Goal: Check status: Check status

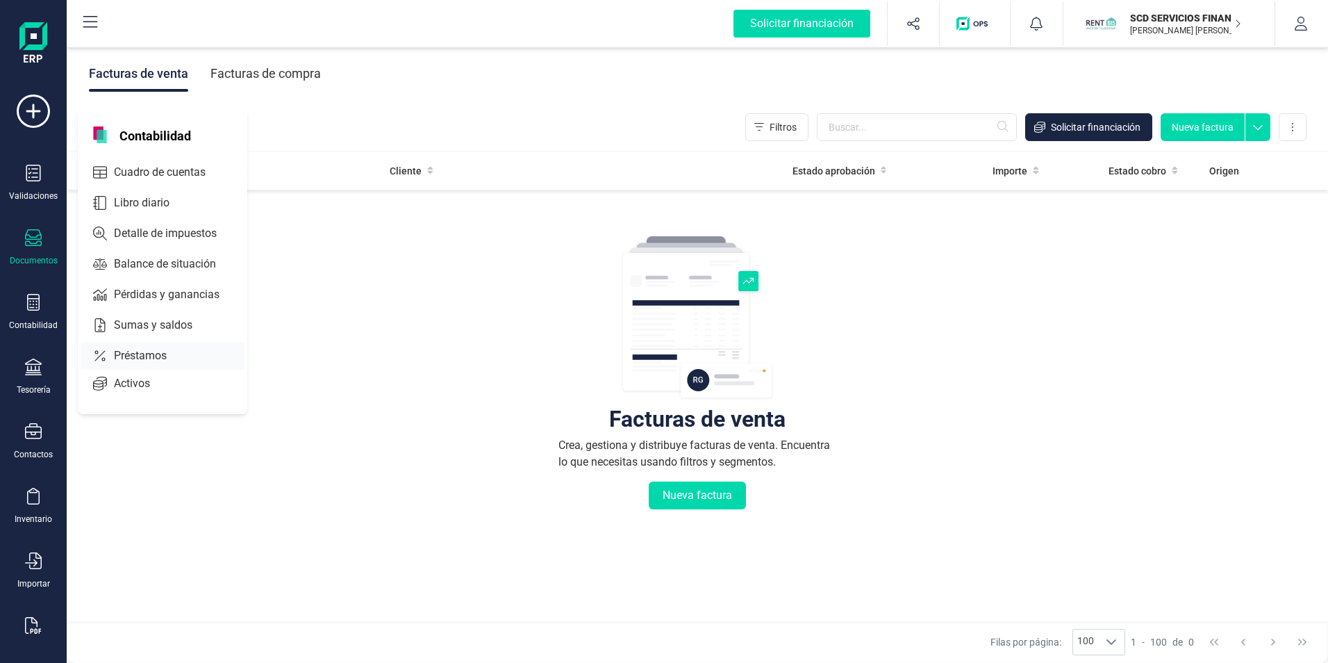
click at [141, 347] on div "Préstamos" at bounding box center [163, 356] width 164 height 28
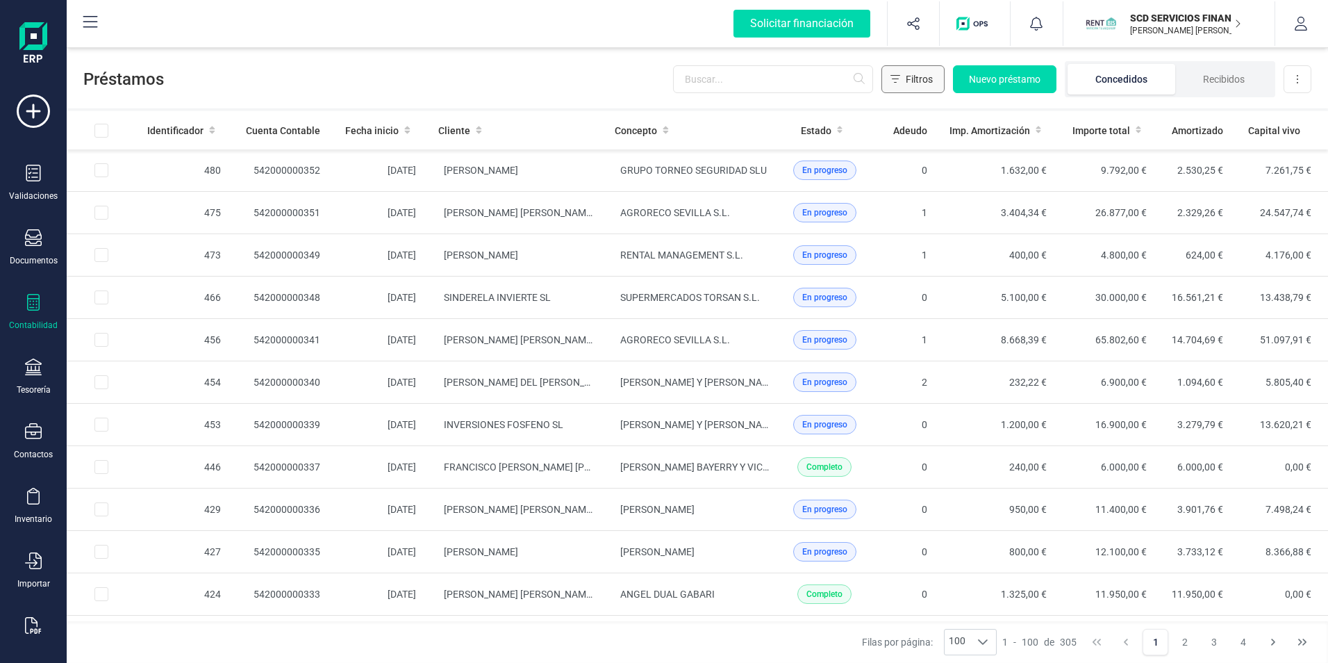
click at [922, 78] on span "Filtros" at bounding box center [919, 79] width 27 height 14
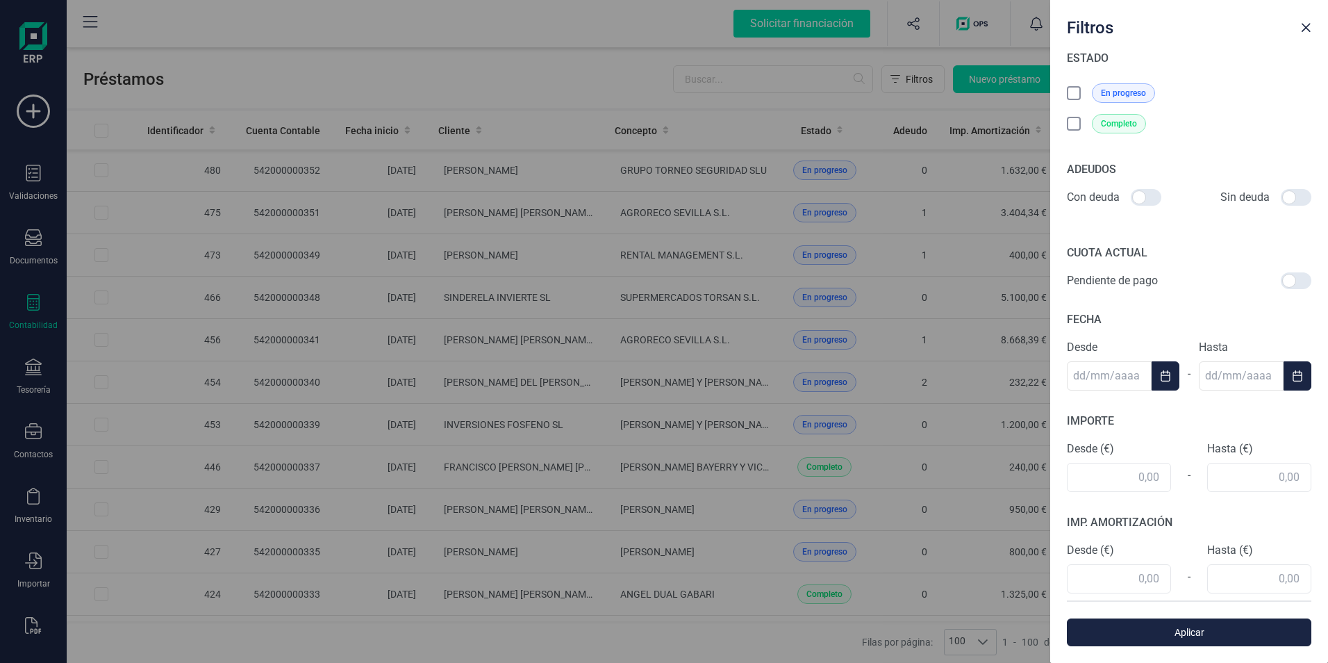
click at [1072, 92] on icon at bounding box center [1075, 95] width 14 height 14
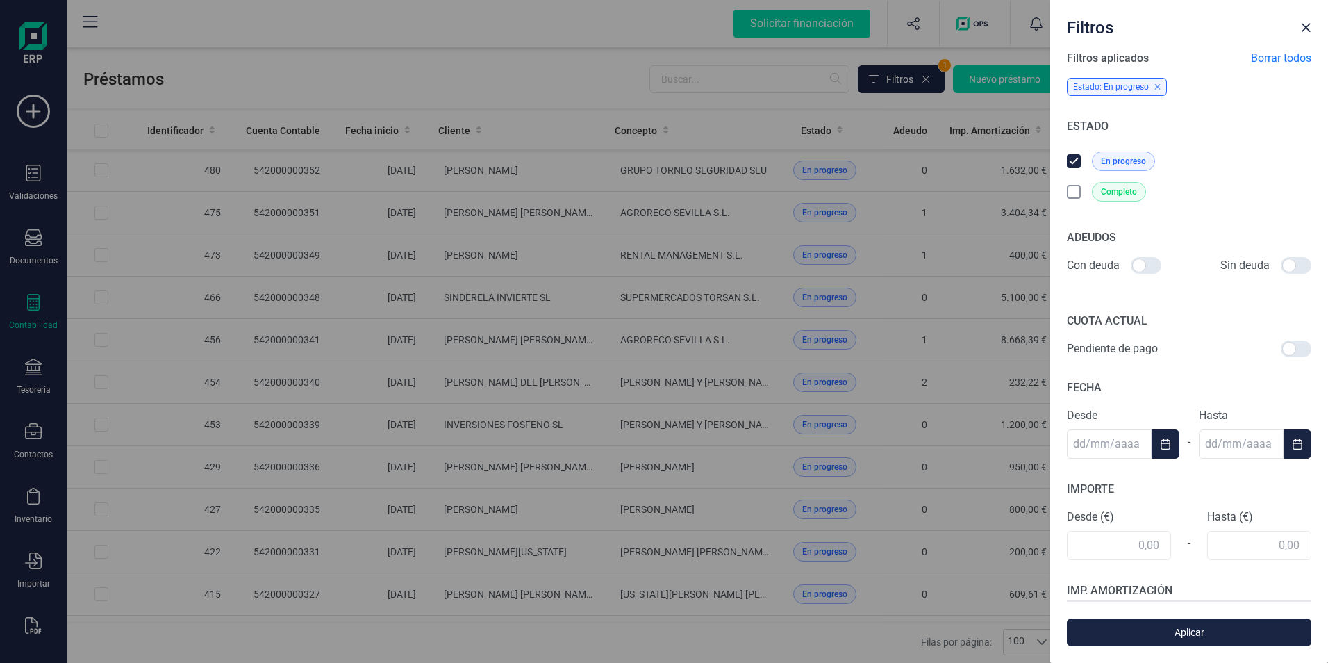
scroll to position [139, 0]
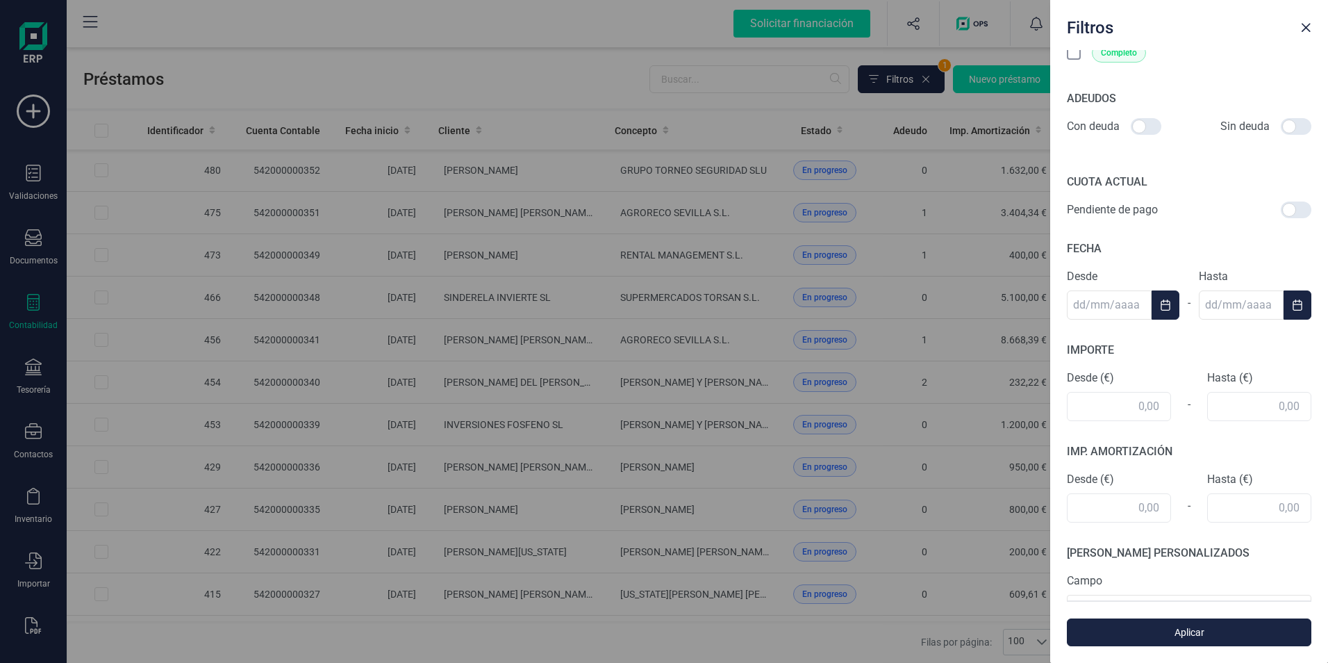
drag, startPoint x: 1137, startPoint y: 130, endPoint x: 1156, endPoint y: 129, distance: 19.5
click at [1154, 126] on div at bounding box center [1146, 126] width 31 height 17
click at [1131, 126] on input "checkbox" at bounding box center [1130, 126] width 1 height 1
checkbox input "true"
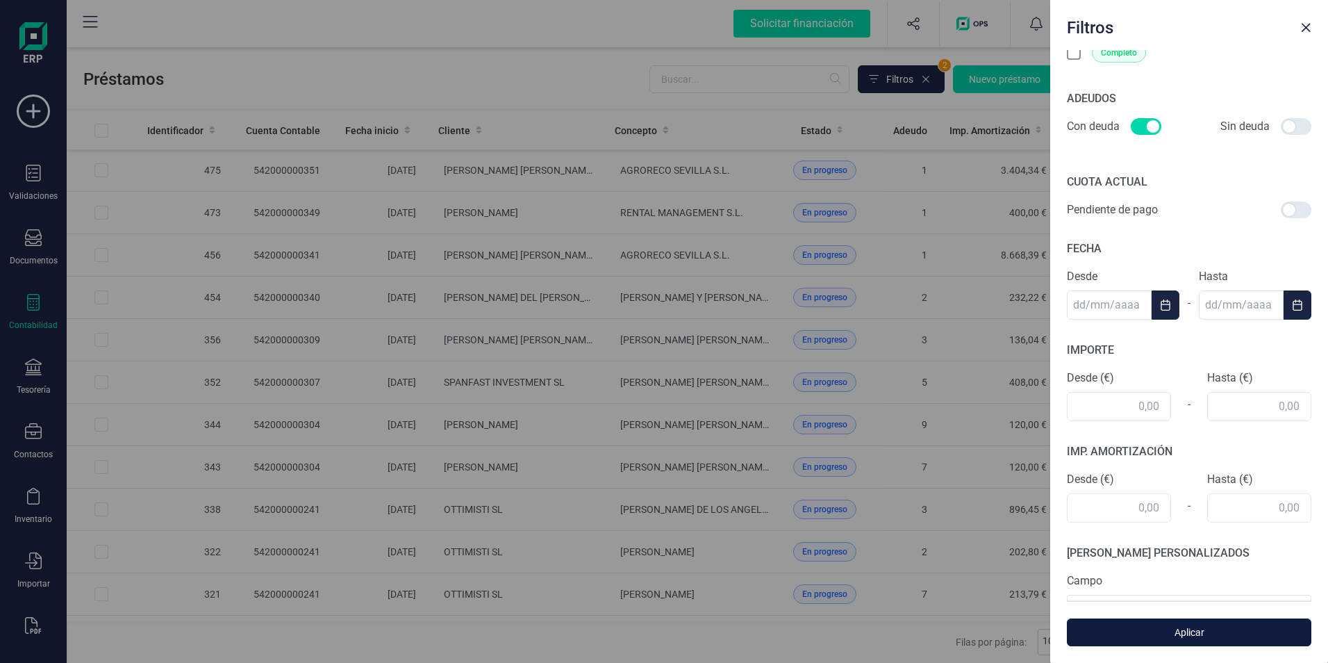
click at [1192, 633] on span "Aplicar" at bounding box center [1189, 632] width 213 height 14
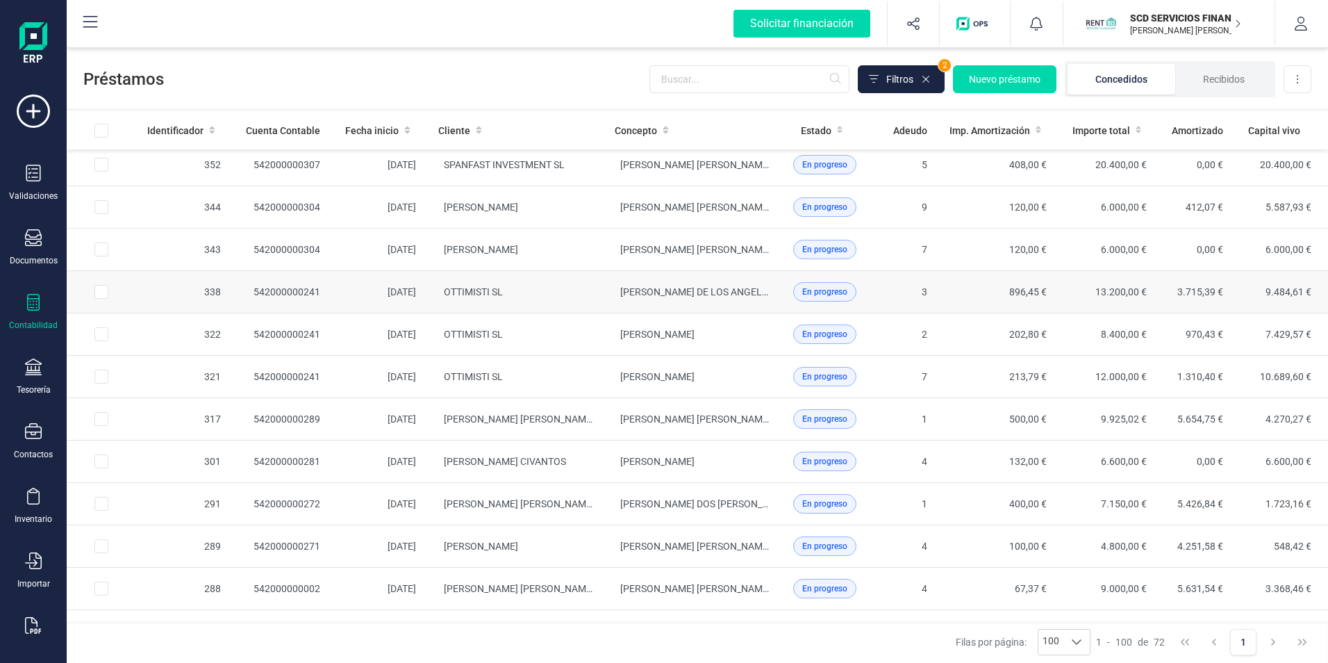
scroll to position [0, 0]
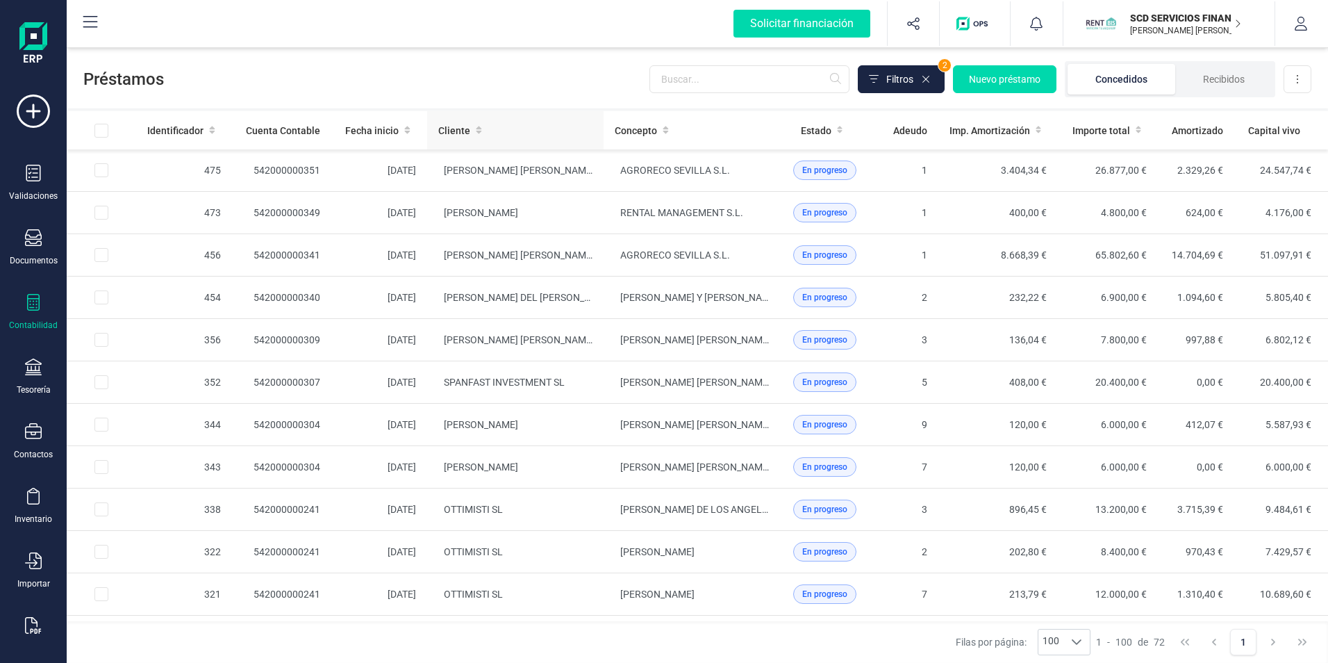
click at [476, 132] on icon at bounding box center [479, 130] width 6 height 10
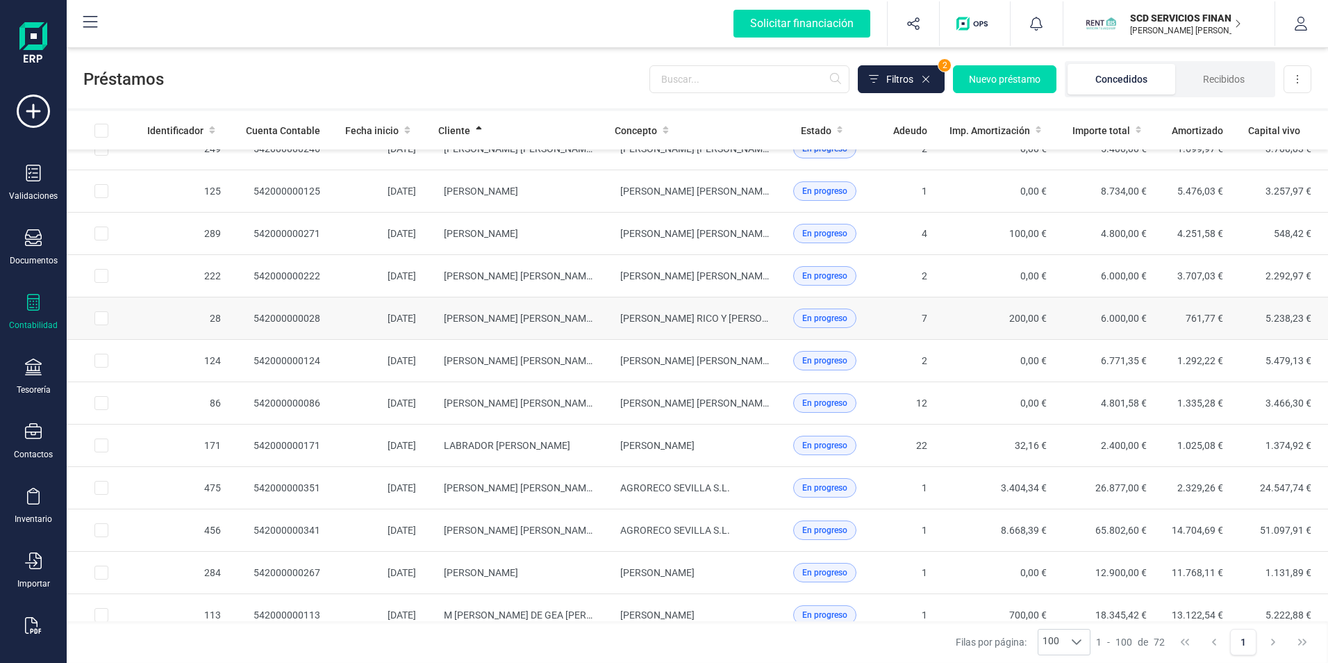
scroll to position [1528, 0]
